Goal: Navigation & Orientation: Find specific page/section

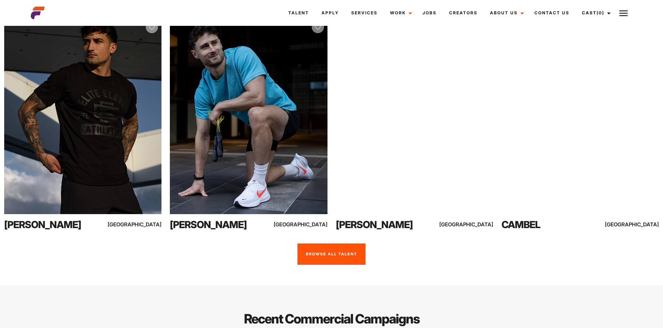
scroll to position [1712, 0]
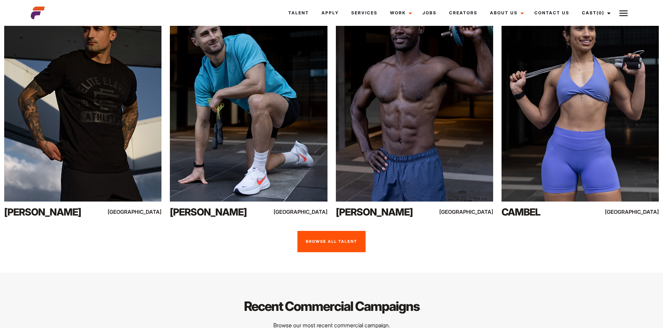
click at [325, 241] on link "Browse All Talent" at bounding box center [331, 242] width 68 height 22
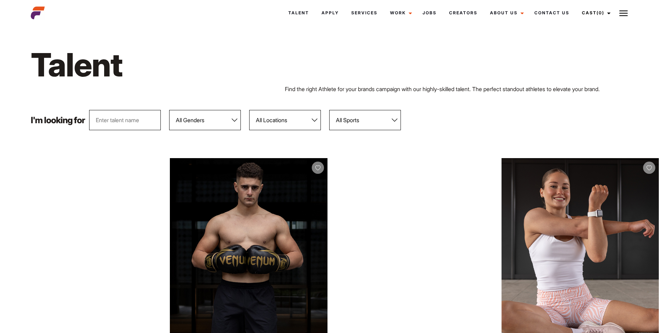
click at [316, 120] on select "All Locations Adelaide Brisbane Darwin Gold Coast Melbourne Perth Sunshine Coas…" at bounding box center [285, 120] width 72 height 20
select select "111"
click at [249, 110] on select "All Locations Adelaide Brisbane Darwin Gold Coast Melbourne Perth Sunshine Coas…" at bounding box center [285, 120] width 72 height 20
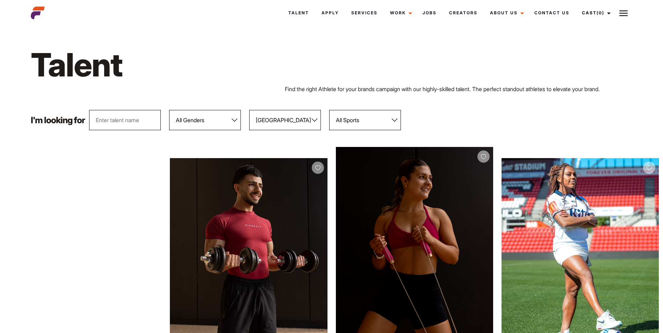
click at [318, 121] on select "All Locations Adelaide Brisbane Darwin Gold Coast Melbourne Perth Sunshine Coas…" at bounding box center [285, 120] width 72 height 20
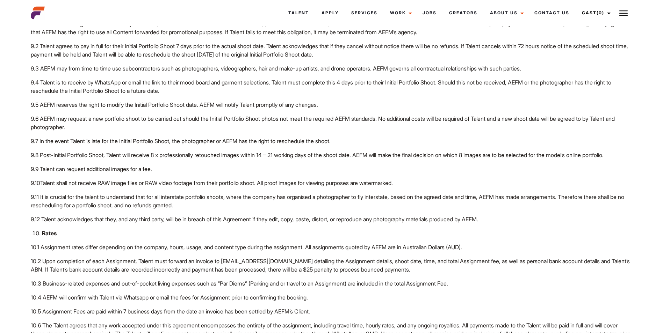
scroll to position [1747, 0]
